Goal: Information Seeking & Learning: Check status

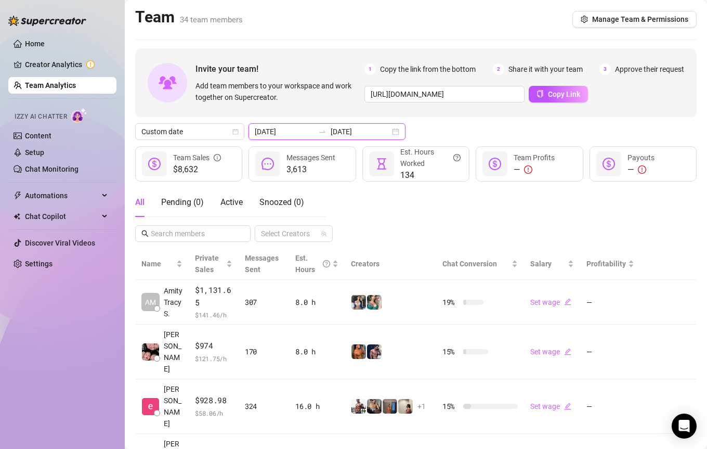
click at [301, 131] on input "[DATE]" at bounding box center [284, 131] width 59 height 11
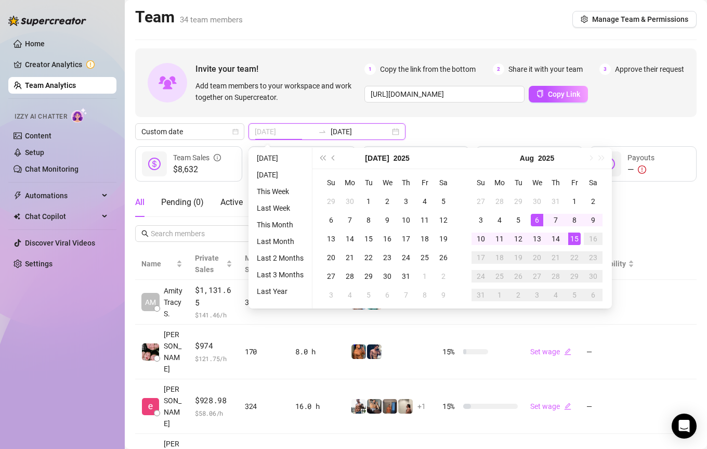
type input "[DATE]"
click at [571, 236] on div "15" at bounding box center [574, 238] width 12 height 12
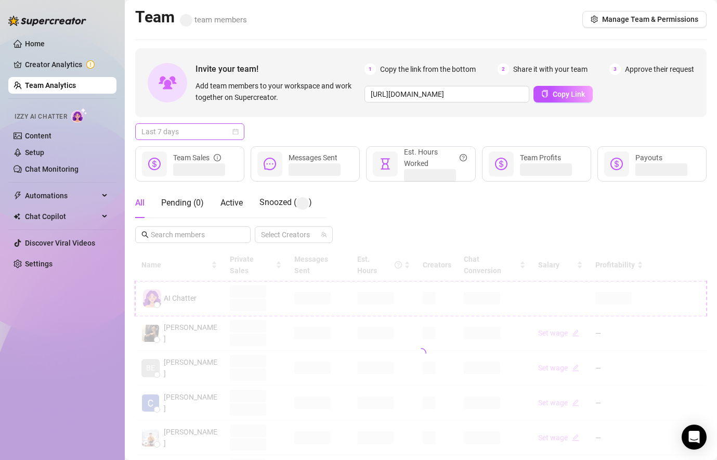
click at [195, 126] on span "Last 7 days" at bounding box center [189, 132] width 97 height 16
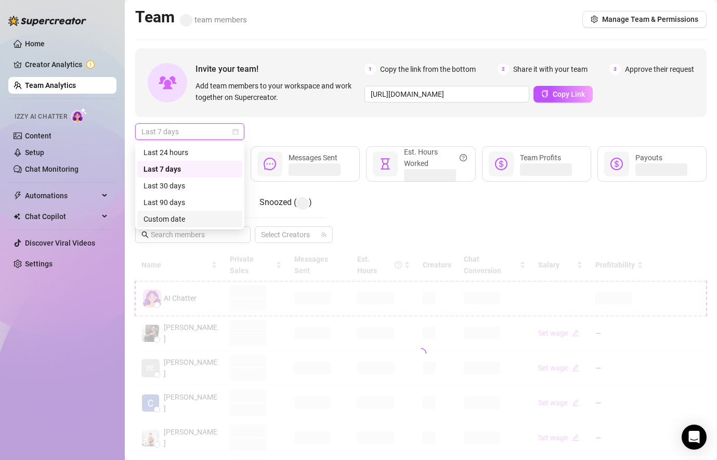
click at [178, 214] on div "Custom date" at bounding box center [190, 218] width 93 height 11
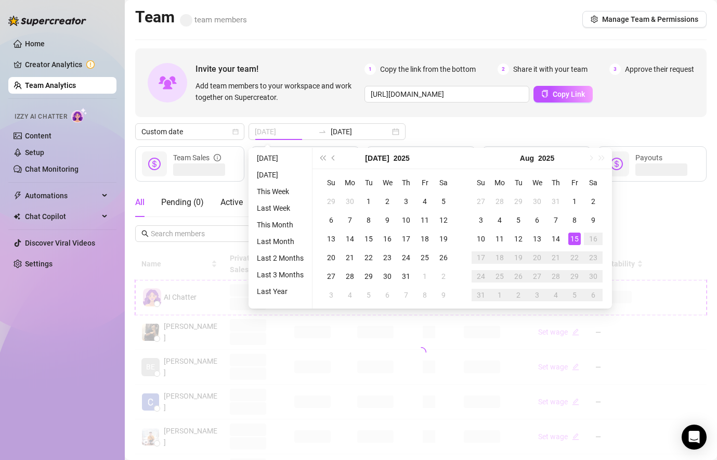
click at [574, 236] on div "15" at bounding box center [574, 238] width 12 height 12
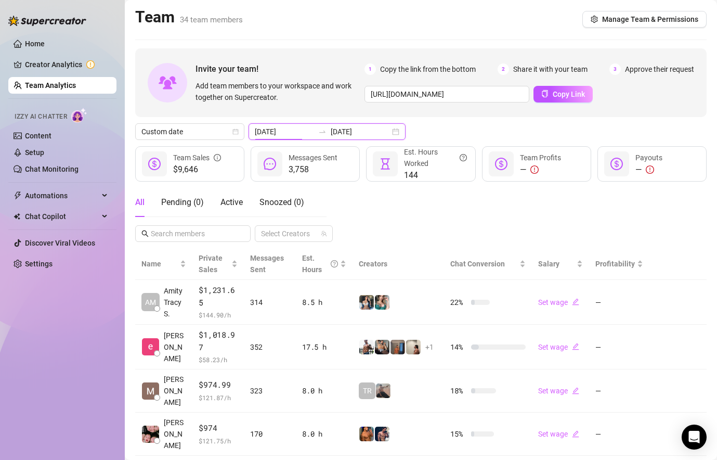
click at [292, 132] on input "[DATE]" at bounding box center [284, 131] width 59 height 11
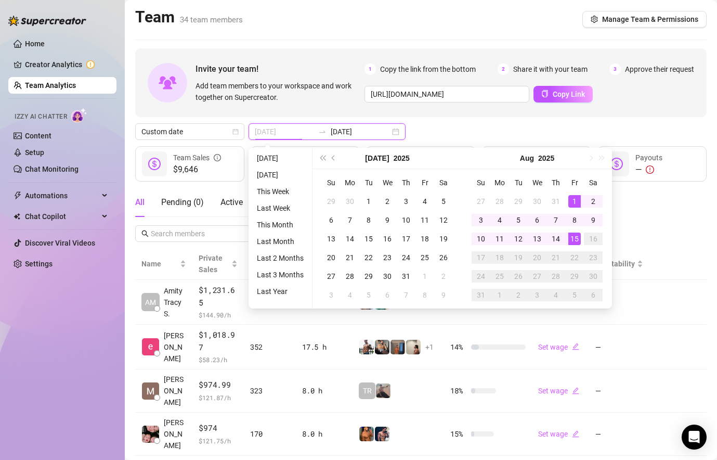
type input "[DATE]"
click at [579, 196] on div "1" at bounding box center [574, 201] width 12 height 12
type input "[DATE]"
click at [575, 239] on div "15" at bounding box center [574, 238] width 12 height 12
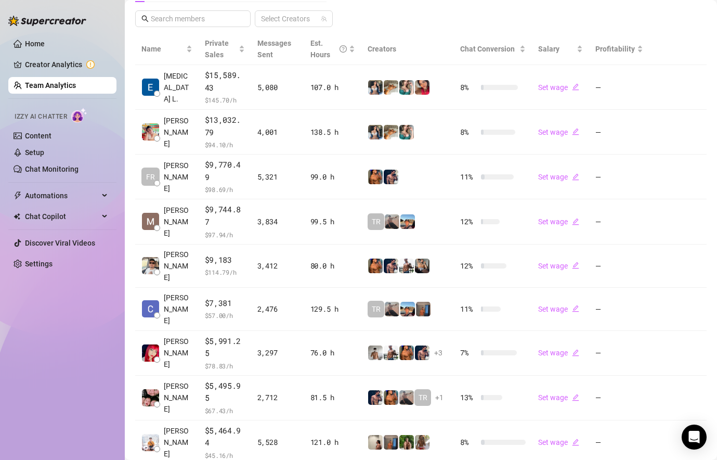
scroll to position [217, 0]
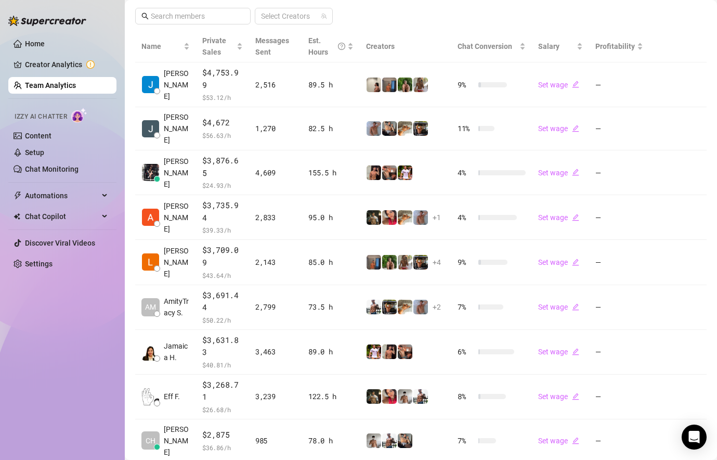
scroll to position [205, 0]
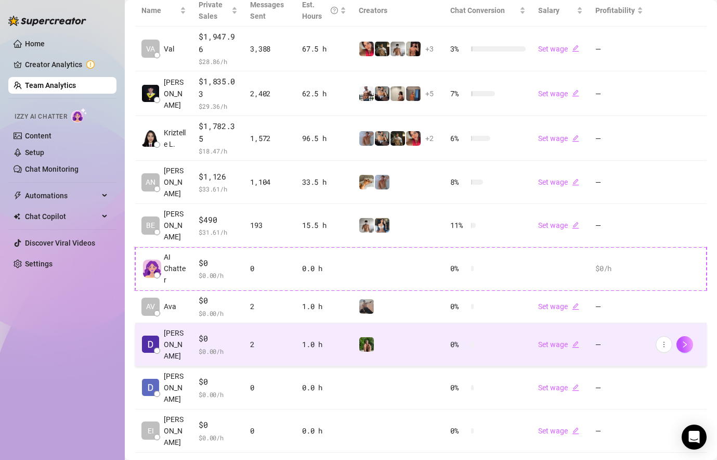
scroll to position [264, 0]
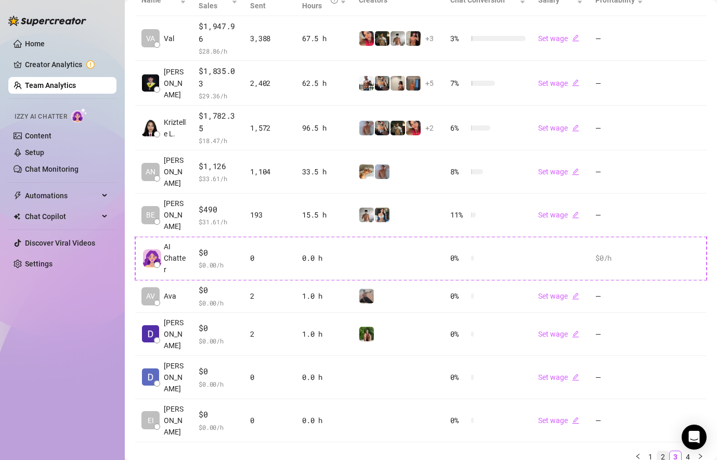
click at [661, 451] on link "2" at bounding box center [662, 456] width 11 height 11
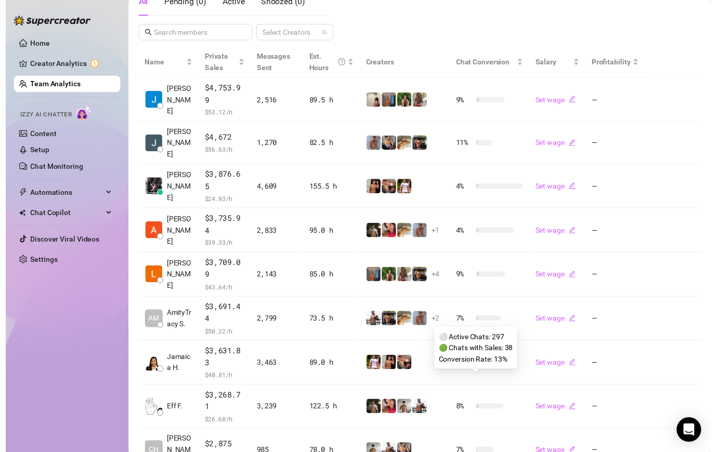
scroll to position [205, 0]
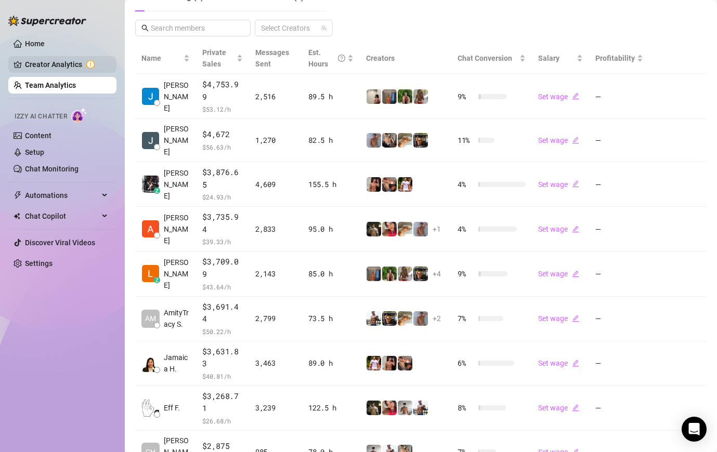
click at [57, 65] on link "Creator Analytics" at bounding box center [66, 64] width 83 height 17
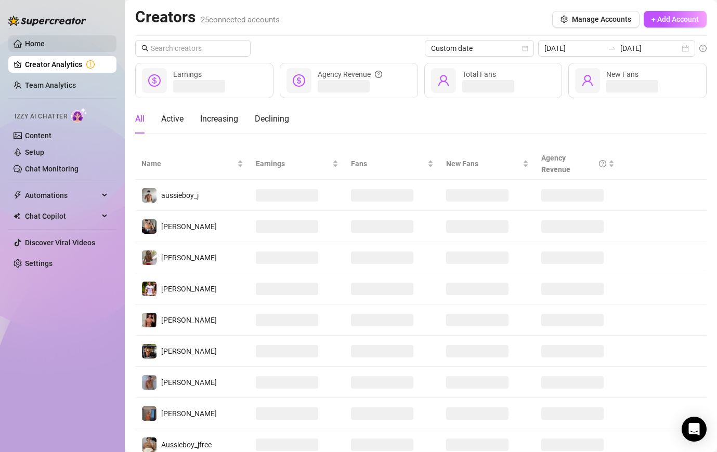
click at [45, 43] on link "Home" at bounding box center [35, 44] width 20 height 8
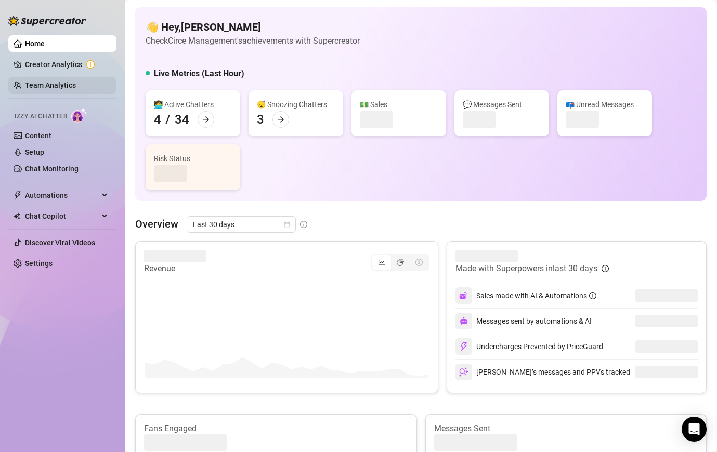
click at [57, 88] on link "Team Analytics" at bounding box center [50, 85] width 51 height 8
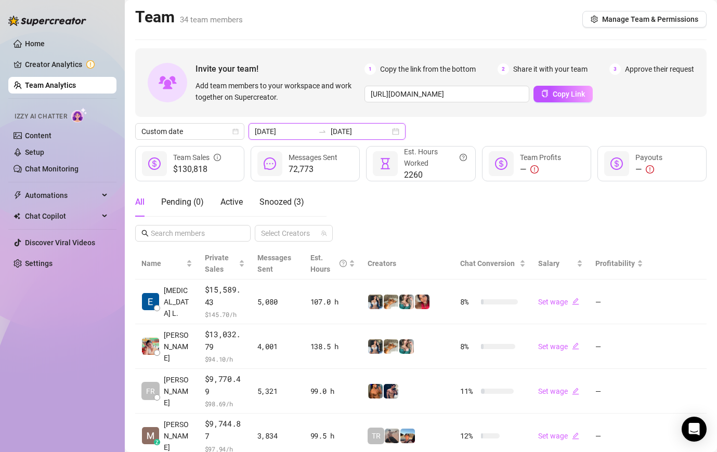
click at [331, 134] on input "[DATE]" at bounding box center [360, 131] width 59 height 11
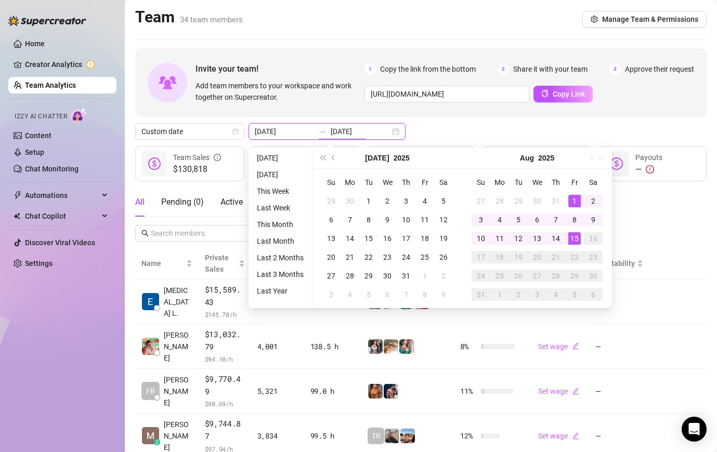
type input "2025-08-01"
click at [574, 199] on div "1" at bounding box center [574, 201] width 12 height 12
click at [575, 242] on div "15" at bounding box center [574, 238] width 12 height 12
type input "2025-08-01"
type input "[DATE]"
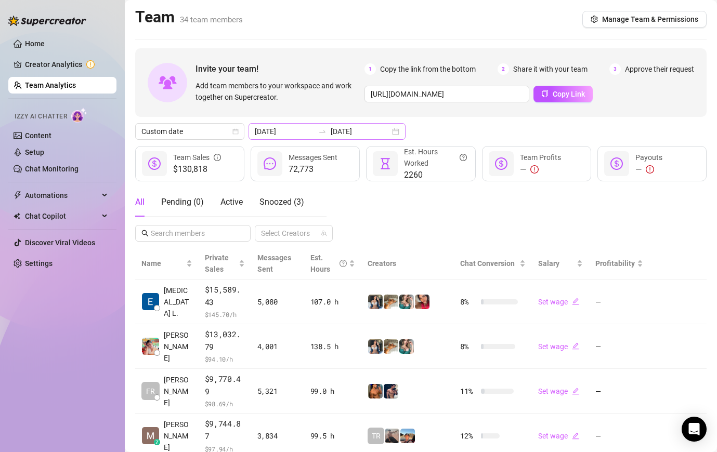
click at [302, 124] on div "2025-08-01 2025-08-15" at bounding box center [327, 131] width 157 height 17
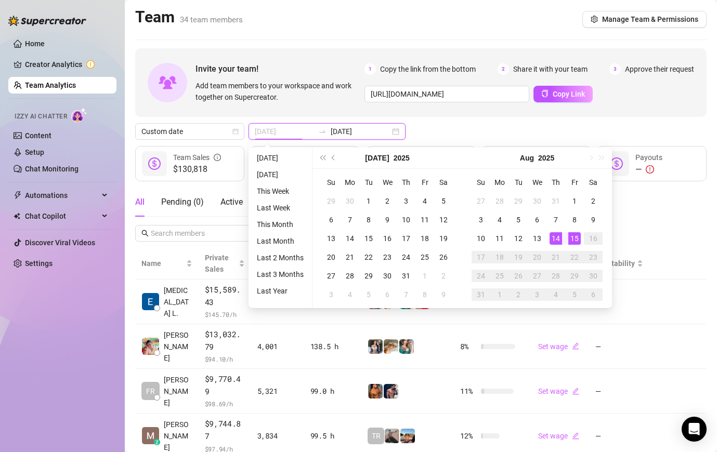
type input "[DATE]"
click at [565, 238] on td "15" at bounding box center [574, 238] width 19 height 19
click at [577, 241] on div "15" at bounding box center [574, 238] width 12 height 12
click at [577, 241] on div "All Pending ( 0 ) Active Snoozed ( 3 ) Select Creators" at bounding box center [420, 215] width 571 height 54
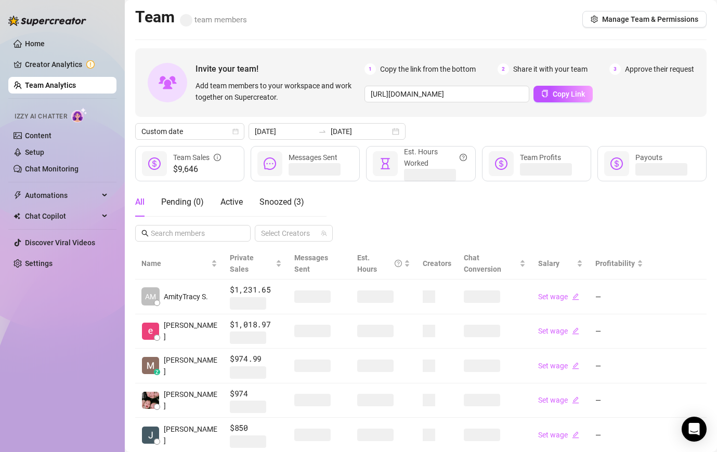
click at [577, 241] on div "All Pending ( 0 ) Active Snoozed ( 3 ) Select Creators" at bounding box center [420, 215] width 571 height 54
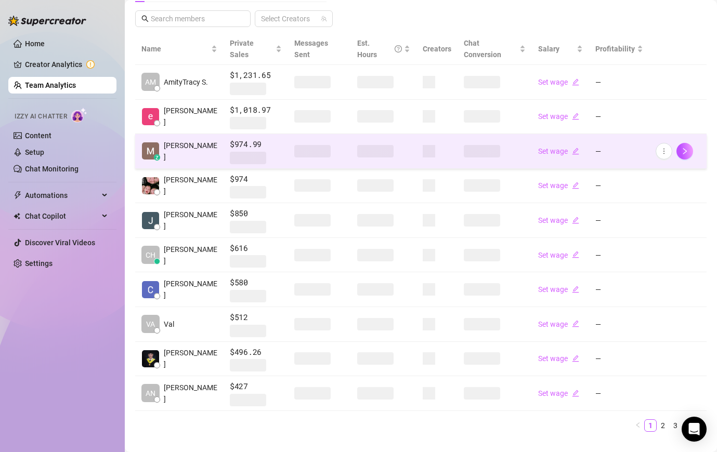
scroll to position [222, 0]
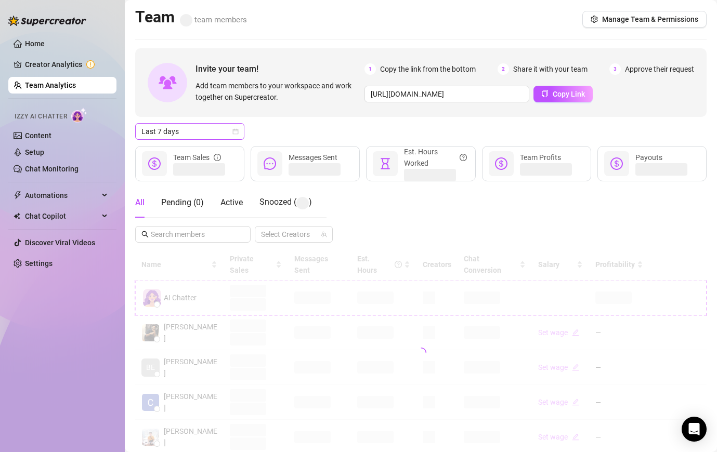
click at [184, 126] on span "Last 7 days" at bounding box center [189, 132] width 97 height 16
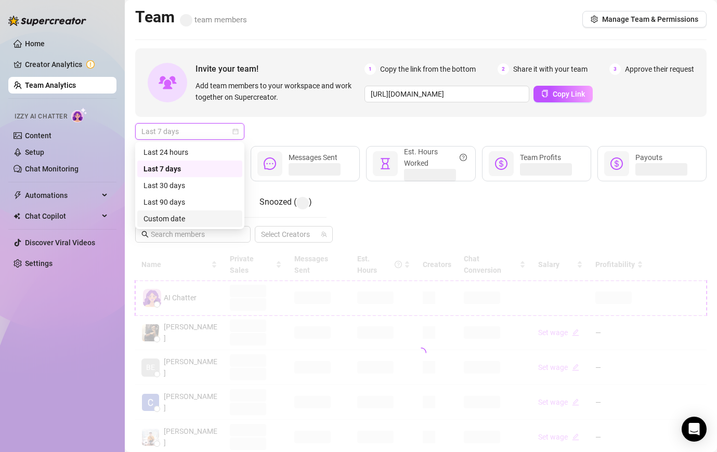
click at [193, 227] on div "Custom date" at bounding box center [189, 219] width 105 height 17
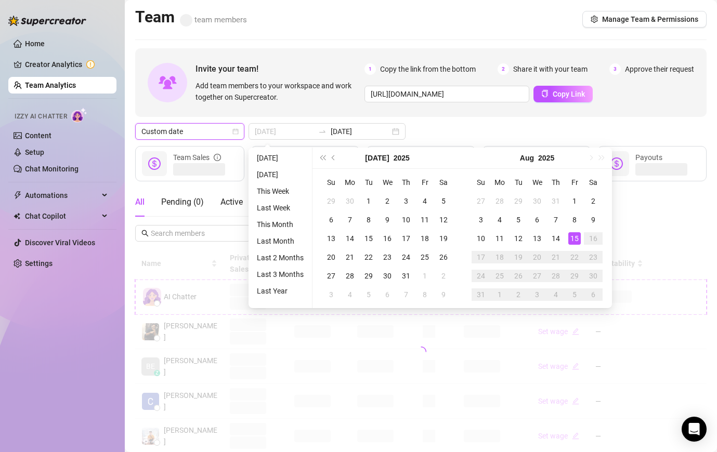
click at [574, 241] on div "15" at bounding box center [574, 238] width 12 height 12
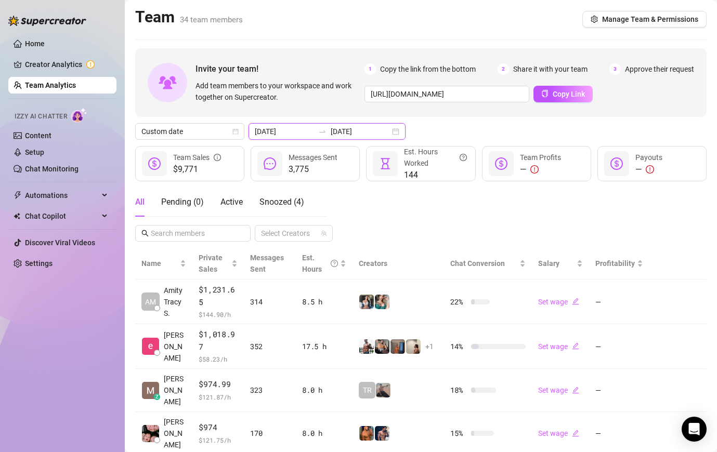
click at [298, 135] on input "[DATE]" at bounding box center [284, 131] width 59 height 11
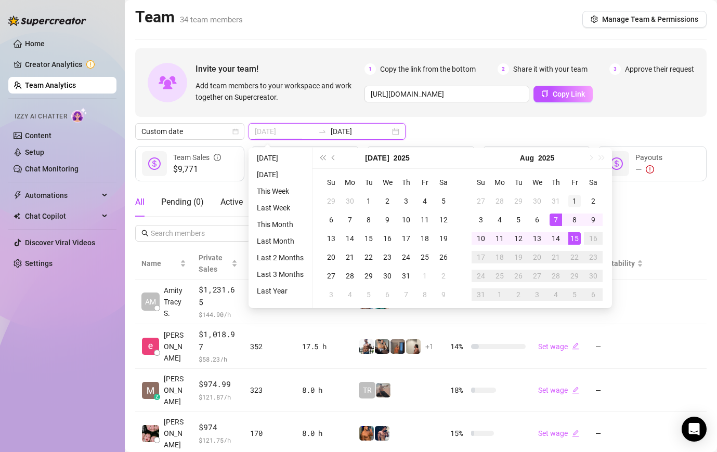
type input "2025-08-01"
click at [576, 198] on div "1" at bounding box center [574, 201] width 12 height 12
click at [569, 245] on td "15" at bounding box center [574, 238] width 19 height 19
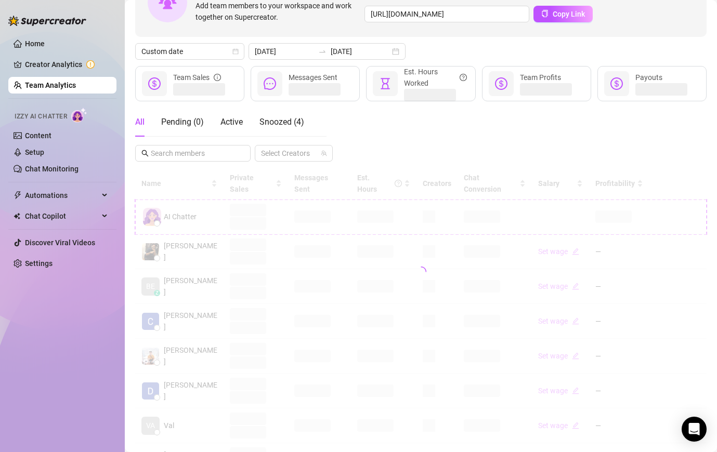
scroll to position [225, 0]
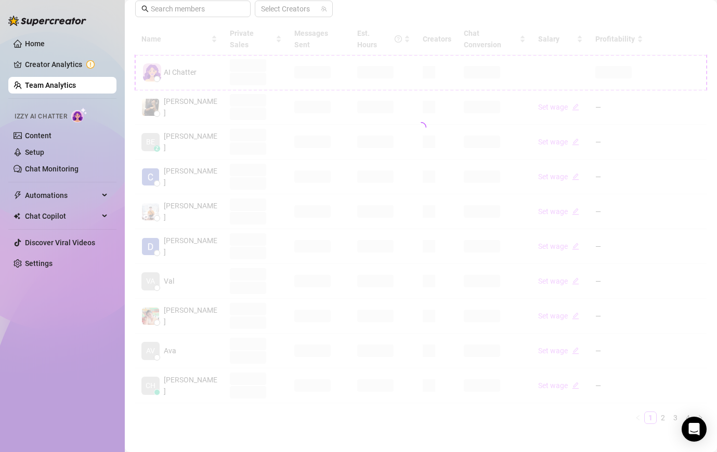
click at [600, 429] on main "Team team members Manage Team & Permissions Invite your team! Add team members …" at bounding box center [421, 119] width 592 height 688
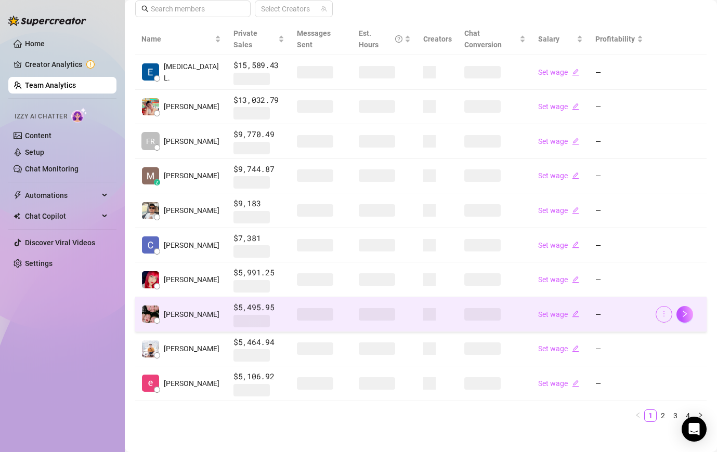
scroll to position [222, 0]
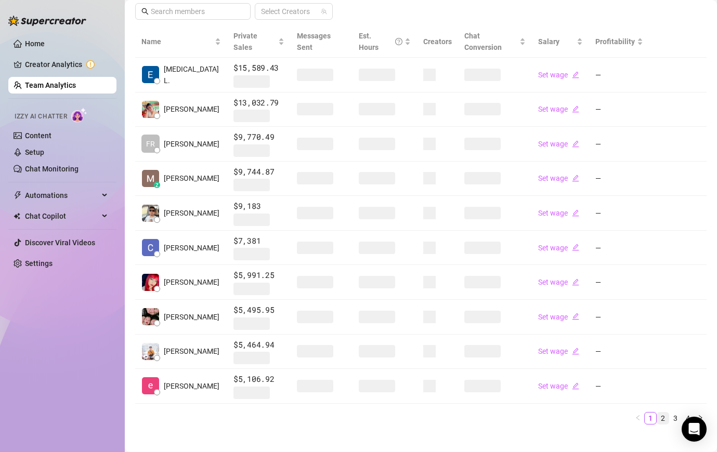
click at [664, 413] on link "2" at bounding box center [662, 418] width 11 height 11
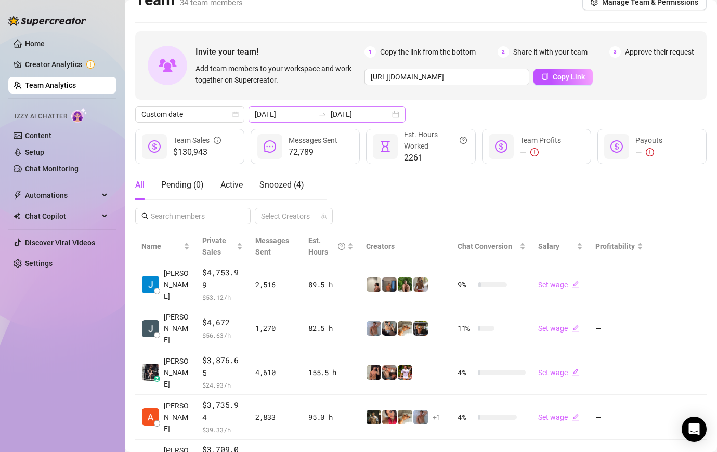
scroll to position [6, 0]
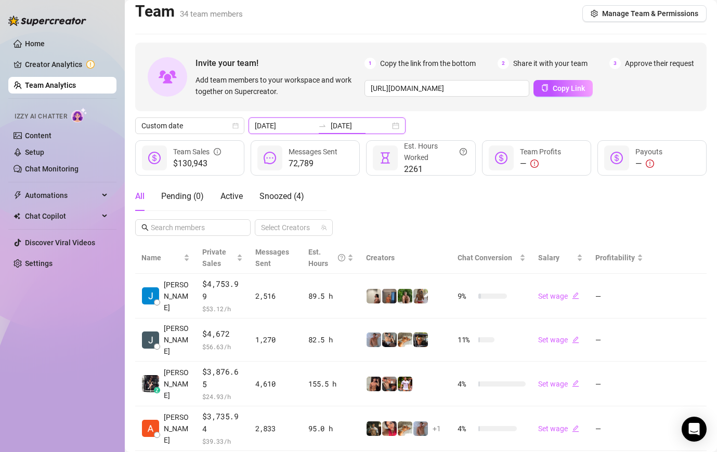
click at [331, 126] on input "[DATE]" at bounding box center [360, 125] width 59 height 11
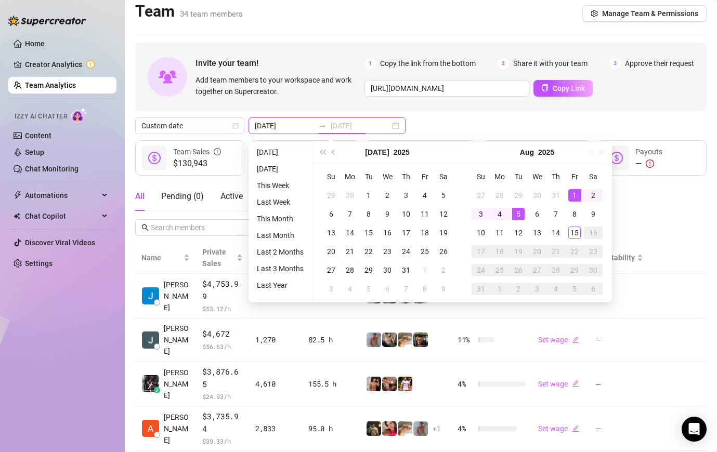
type input "[DATE]"
click at [525, 100] on div "Invite your team! Add team members to your workspace and work together on Super…" at bounding box center [420, 77] width 571 height 69
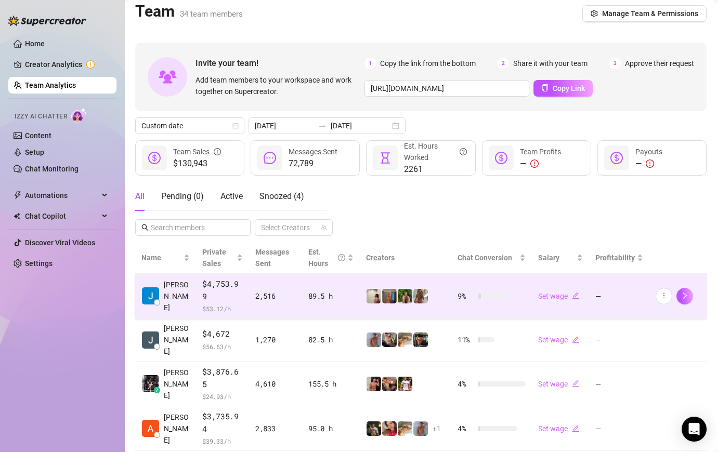
scroll to position [213, 0]
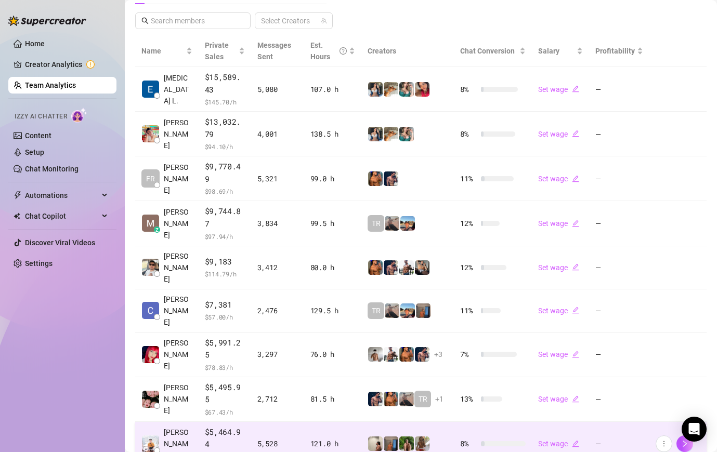
scroll to position [238, 0]
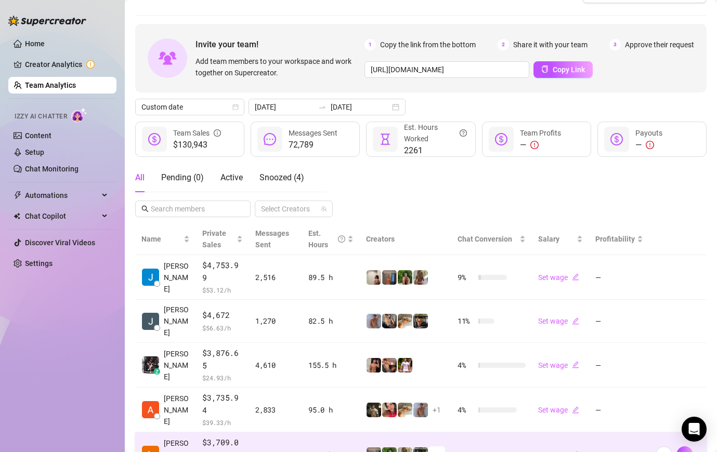
scroll to position [213, 0]
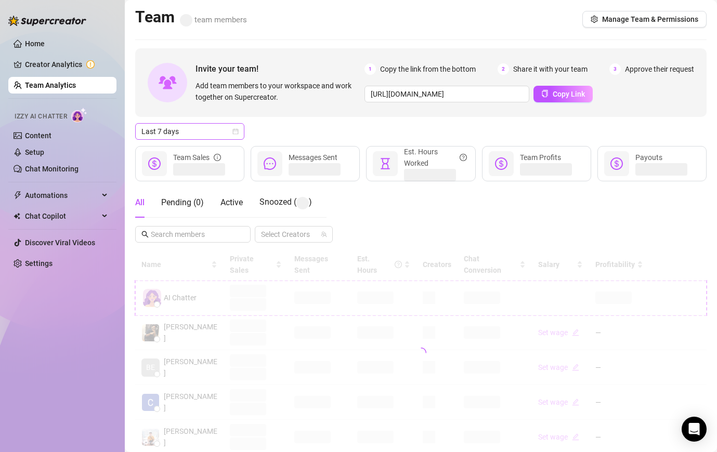
click at [188, 135] on span "Last 7 days" at bounding box center [189, 132] width 97 height 16
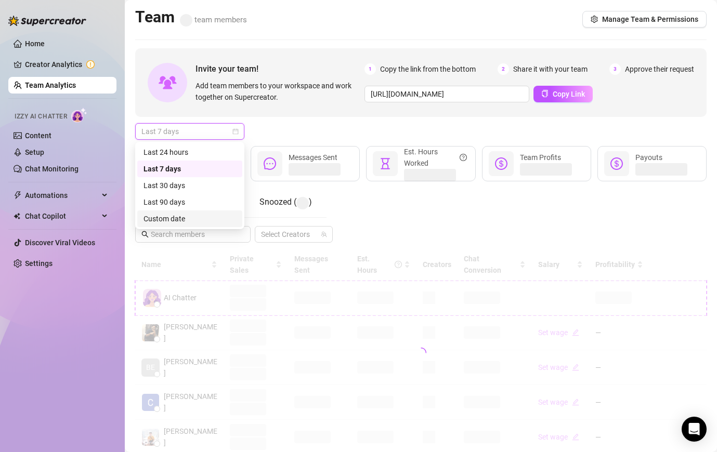
click at [191, 219] on div "Custom date" at bounding box center [190, 218] width 93 height 11
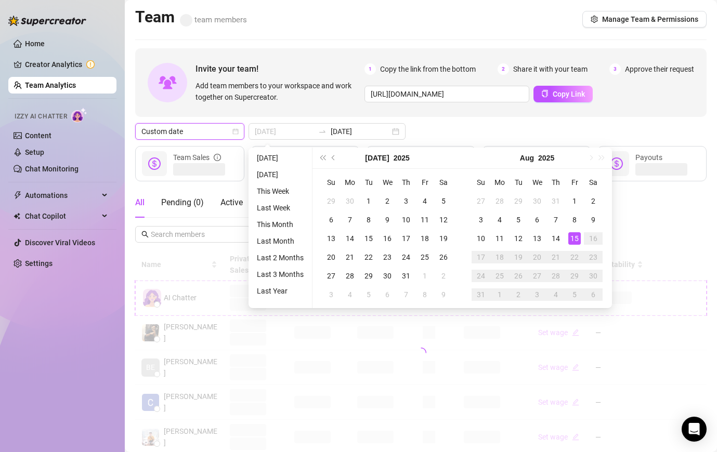
click at [575, 232] on div "15" at bounding box center [574, 238] width 12 height 12
type input "[DATE]"
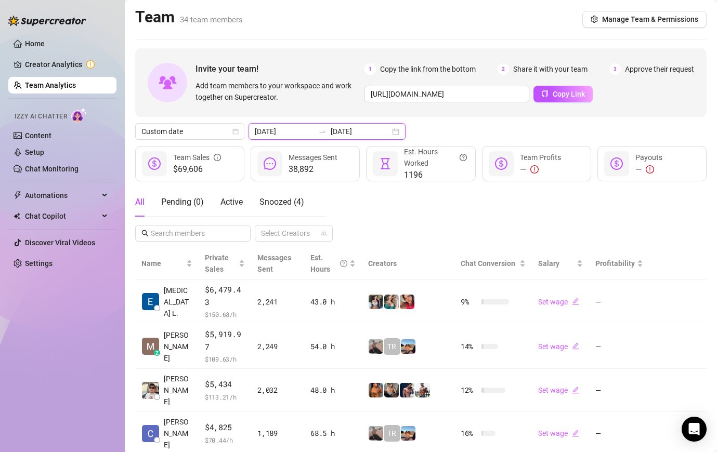
click at [355, 129] on input "[DATE]" at bounding box center [360, 131] width 59 height 11
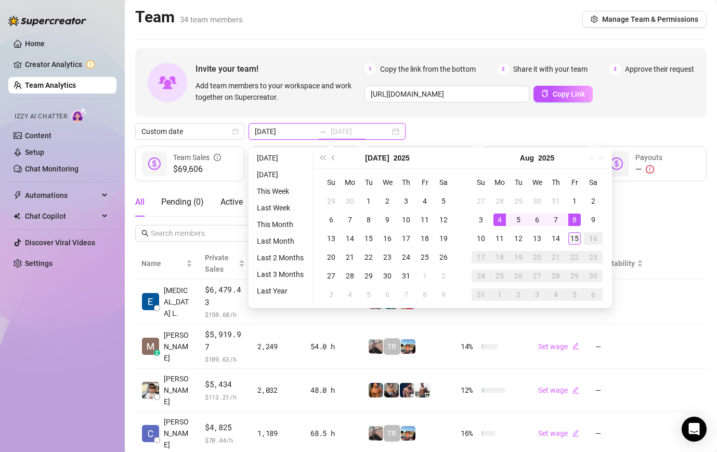
type input "[DATE]"
click at [577, 239] on div "15" at bounding box center [574, 238] width 12 height 12
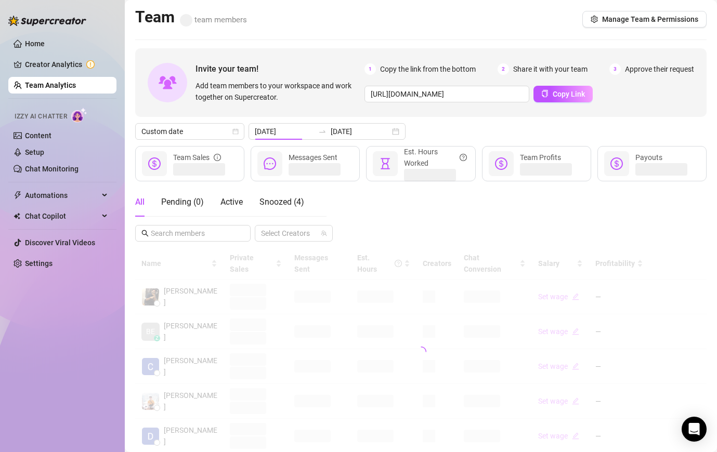
type input "[DATE]"
click at [192, 132] on span "Last 7 days" at bounding box center [189, 132] width 97 height 16
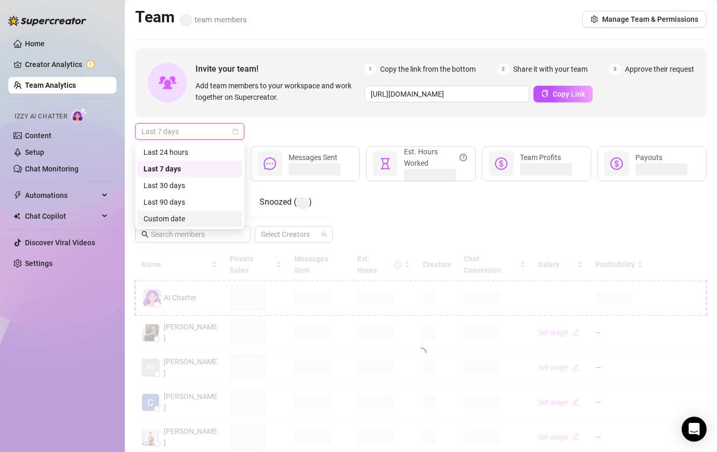
click at [187, 220] on div "Custom date" at bounding box center [190, 218] width 93 height 11
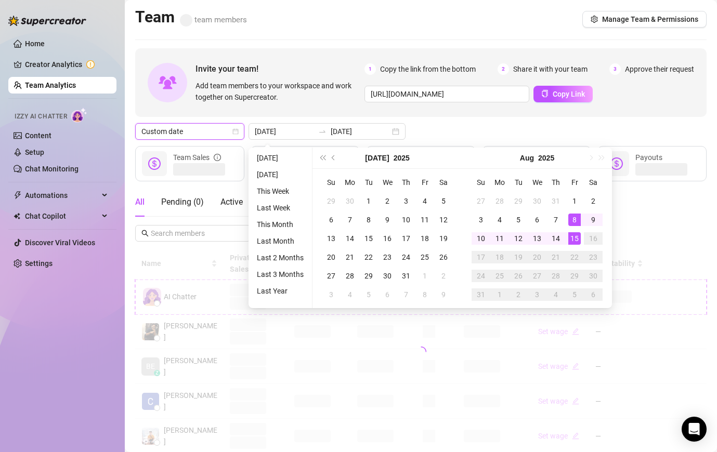
type input "[DATE]"
click at [571, 239] on div "15" at bounding box center [574, 238] width 12 height 12
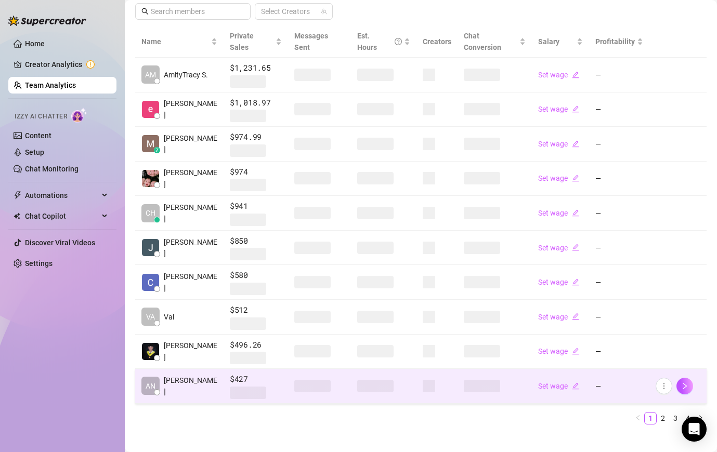
scroll to position [222, 0]
